Goal: Task Accomplishment & Management: Manage account settings

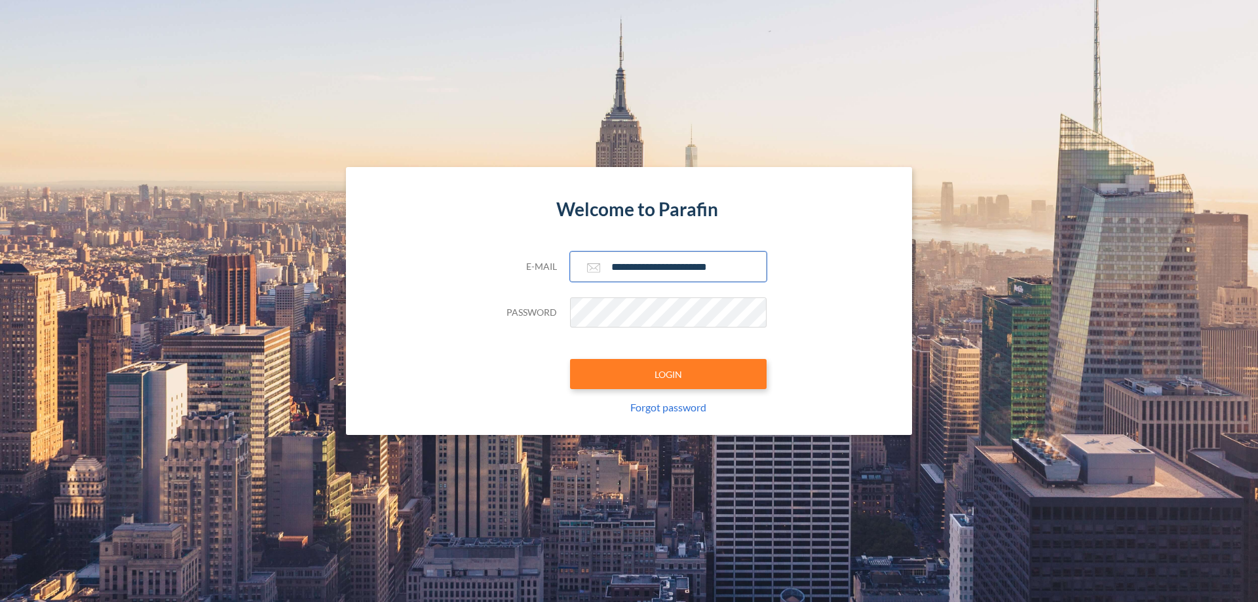
type input "**********"
click at [668, 374] on button "LOGIN" at bounding box center [668, 374] width 197 height 30
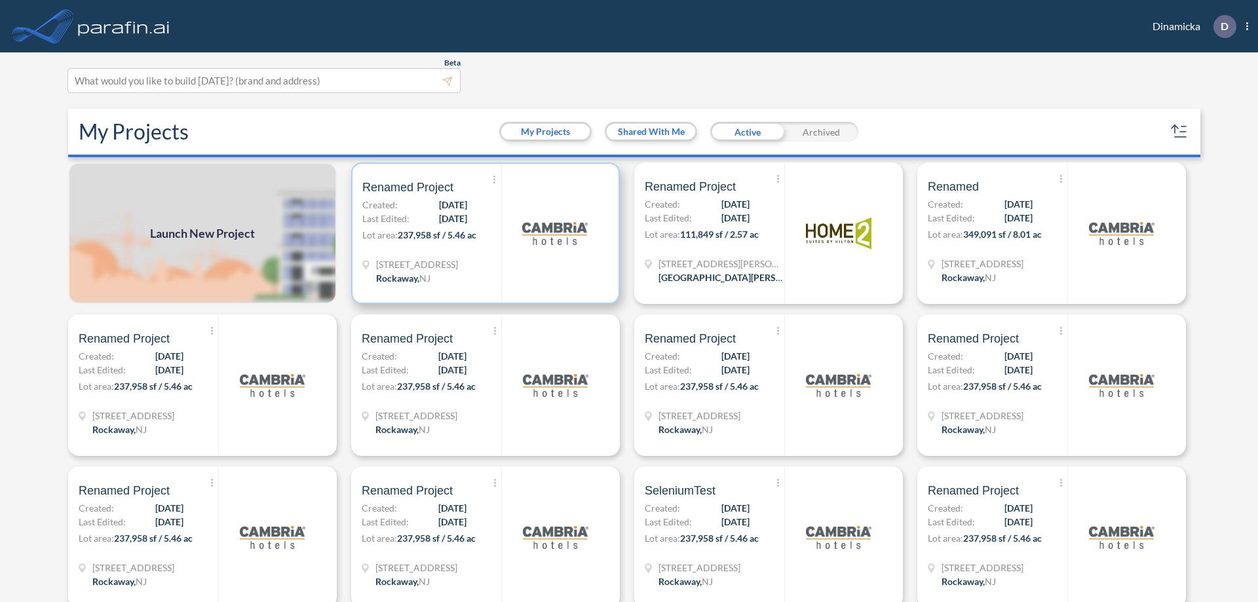
scroll to position [3, 0]
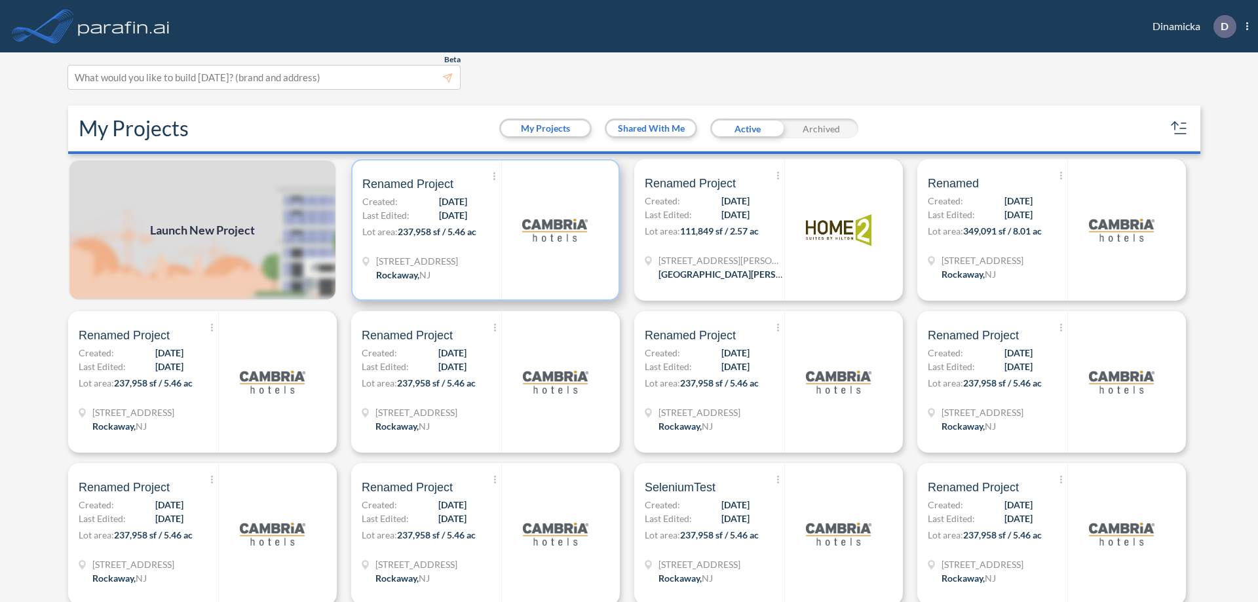
click at [483, 230] on p "Lot area: 237,958 sf / 5.46 ac" at bounding box center [431, 234] width 139 height 19
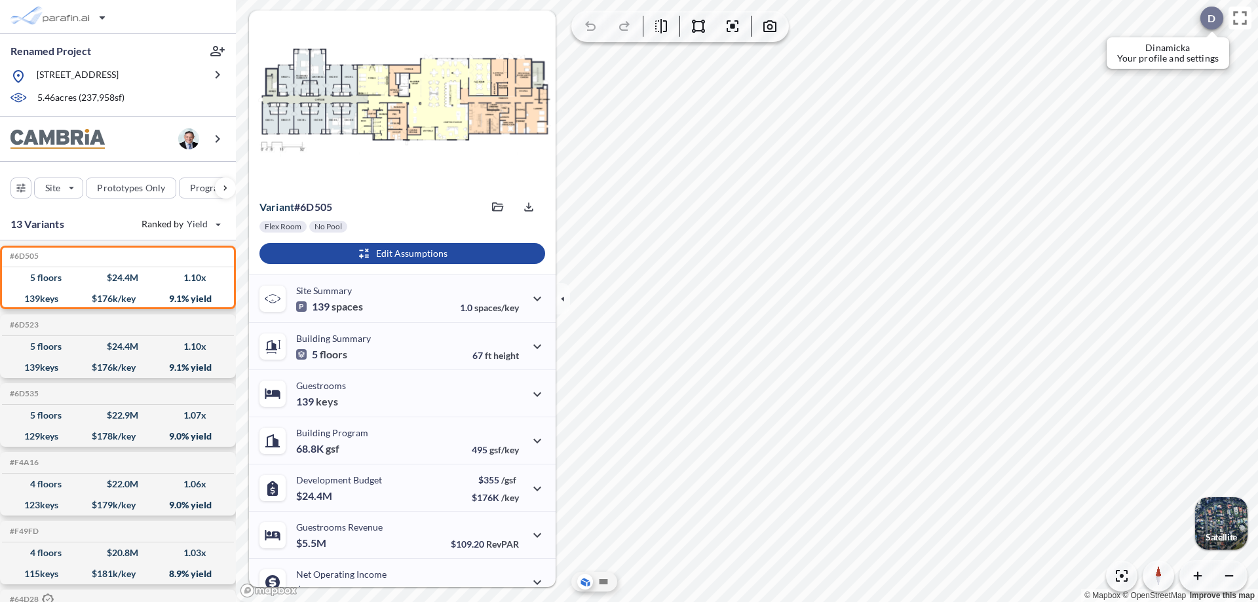
click at [1205, 18] on div at bounding box center [1212, 18] width 23 height 23
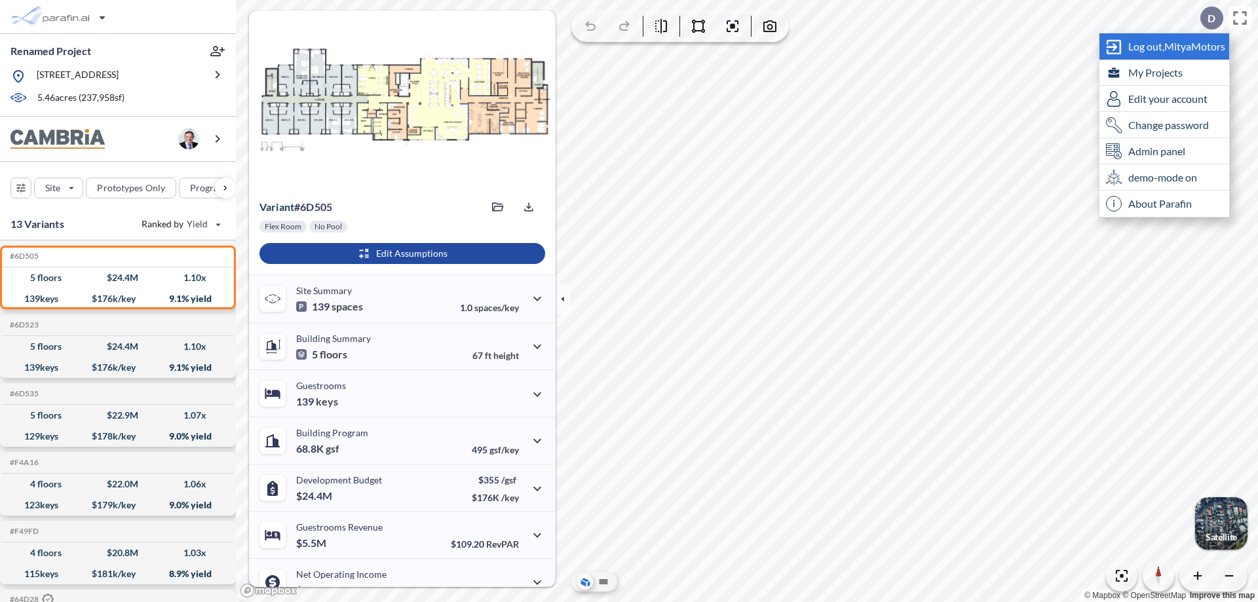
click at [1178, 46] on span "Log out, MityaMotors" at bounding box center [1177, 46] width 97 height 13
